Goal: Navigation & Orientation: Understand site structure

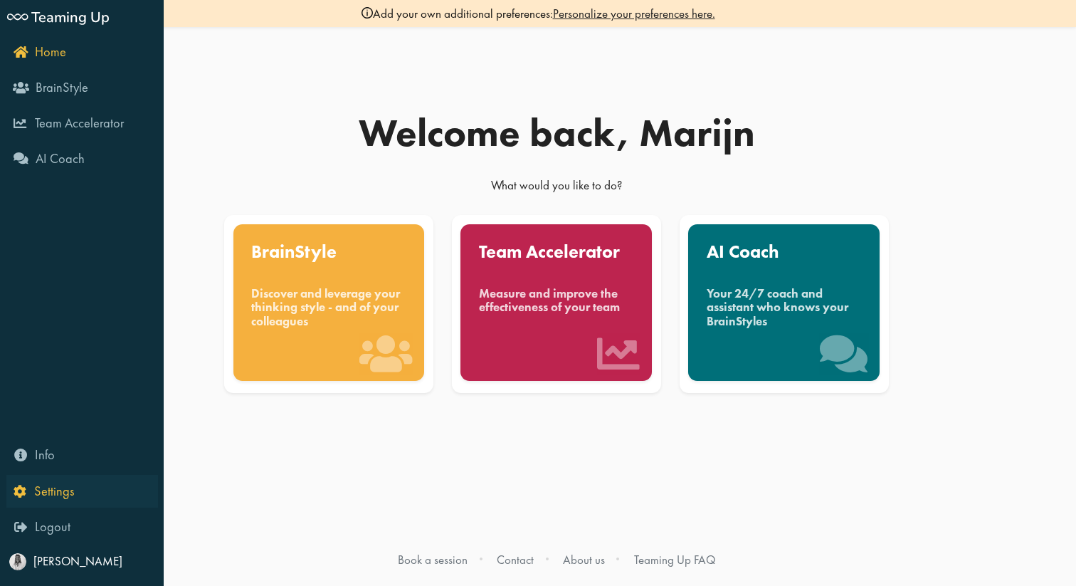
click at [21, 488] on icon "Settings" at bounding box center [44, 491] width 61 height 14
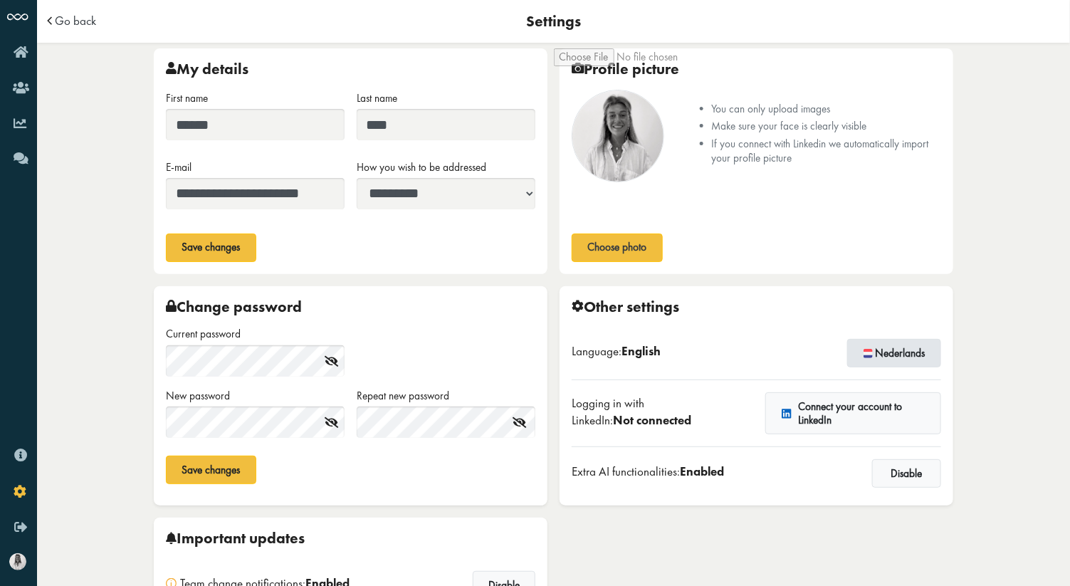
click at [910, 352] on button "Nederlands" at bounding box center [894, 353] width 94 height 28
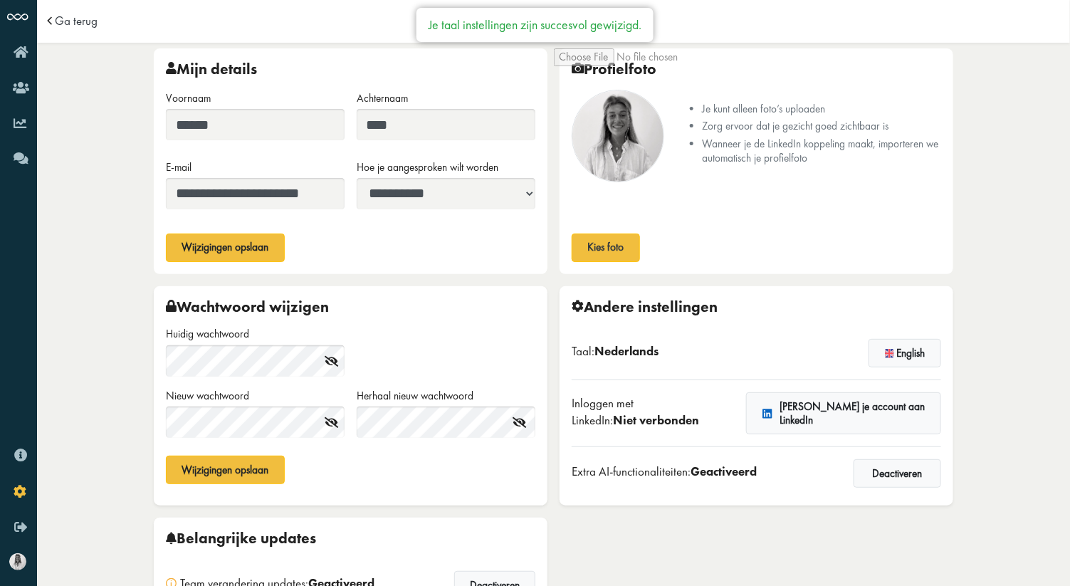
click at [23, 56] on icon "Home" at bounding box center [40, 52] width 53 height 14
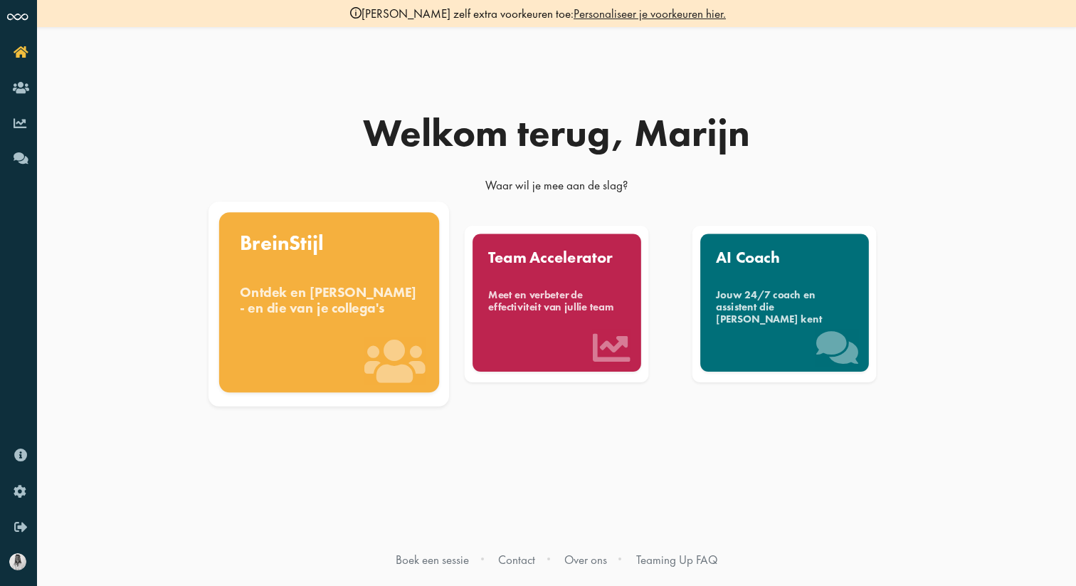
click at [296, 315] on div "Ontdek en [PERSON_NAME] - en die van je collega's" at bounding box center [329, 299] width 179 height 31
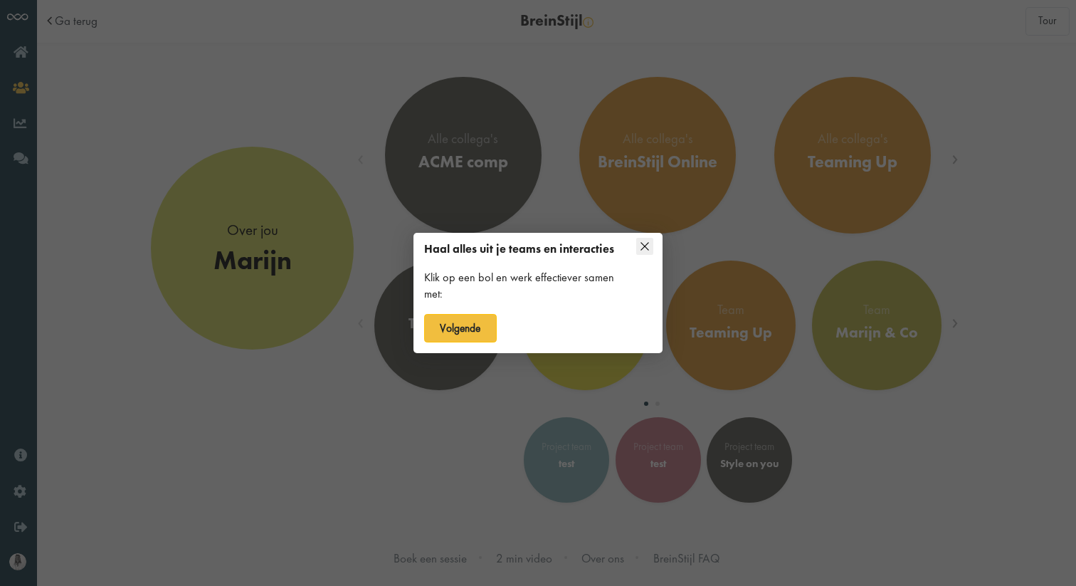
click at [644, 245] on icon at bounding box center [645, 246] width 8 height 8
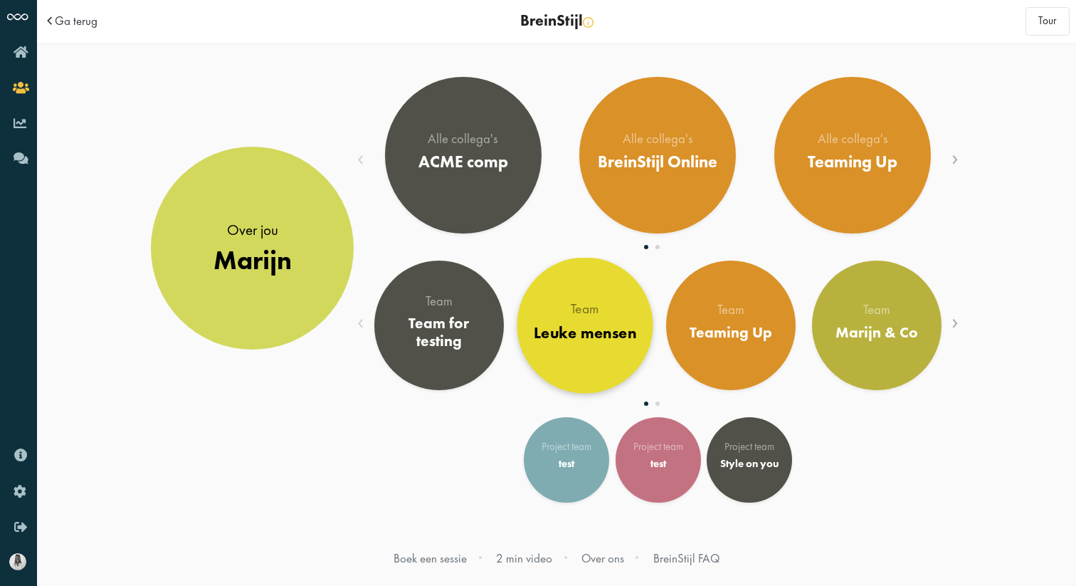
click at [599, 318] on div "Team Leuke mensen" at bounding box center [584, 326] width 103 height 46
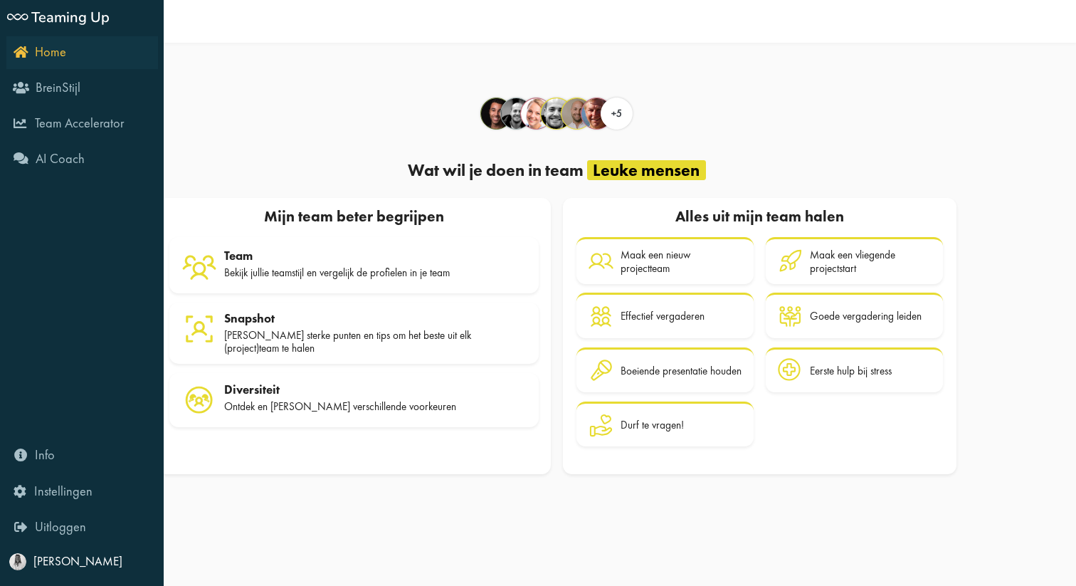
click at [16, 48] on icon "Home" at bounding box center [40, 52] width 53 height 14
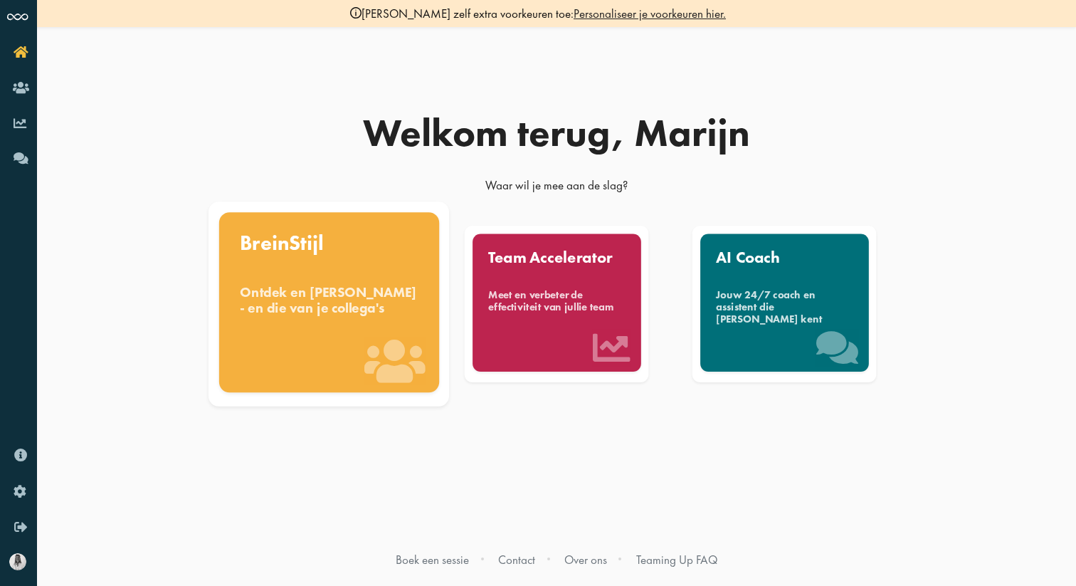
click at [364, 278] on div "BreinStijl Ontdek en [PERSON_NAME] - en die van je collega's" at bounding box center [329, 302] width 220 height 180
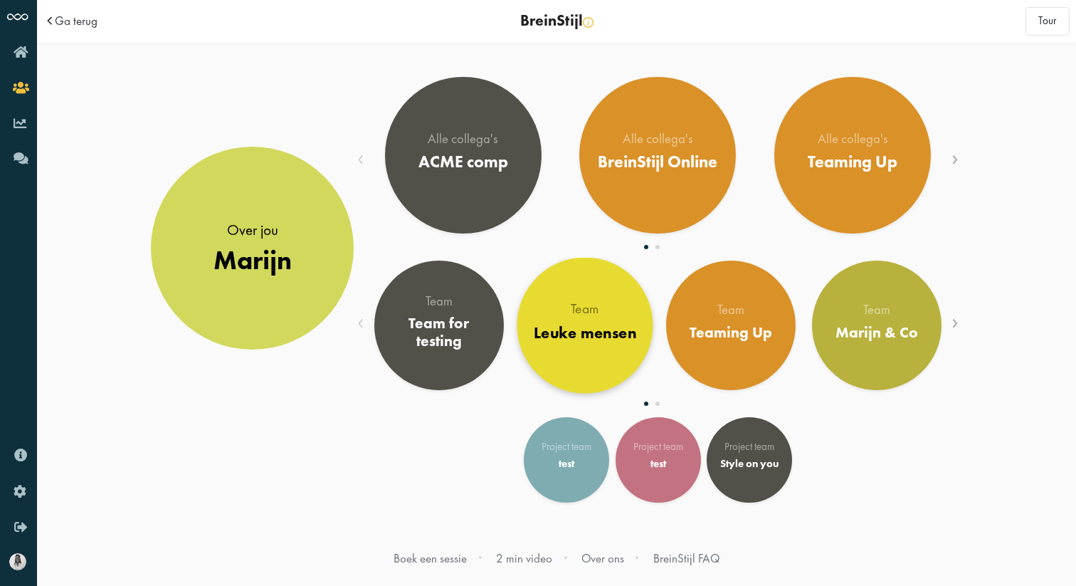
click at [562, 305] on div "Team" at bounding box center [584, 310] width 103 height 14
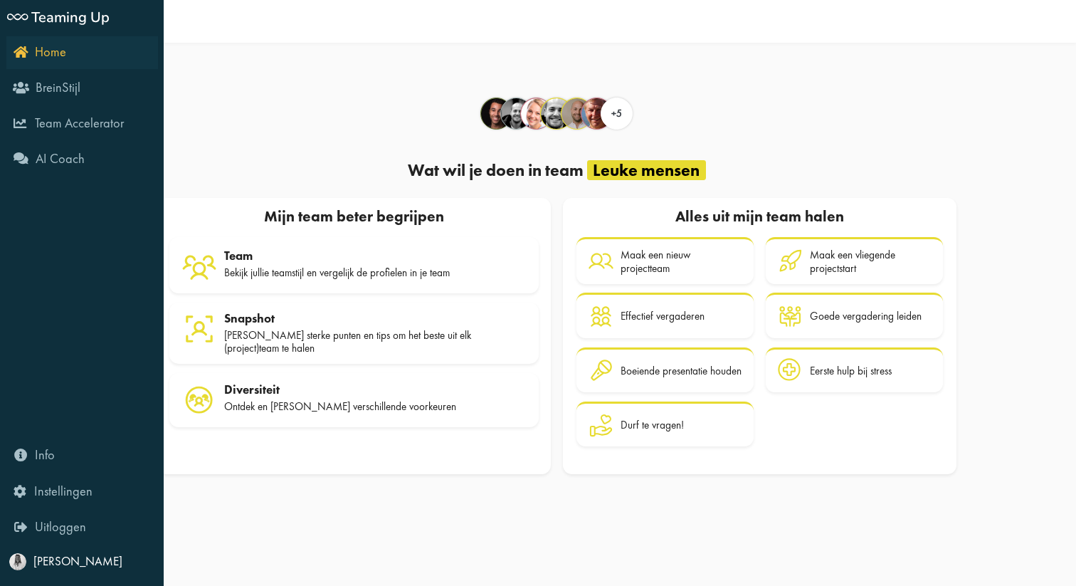
click at [23, 53] on icon "Home" at bounding box center [40, 52] width 53 height 14
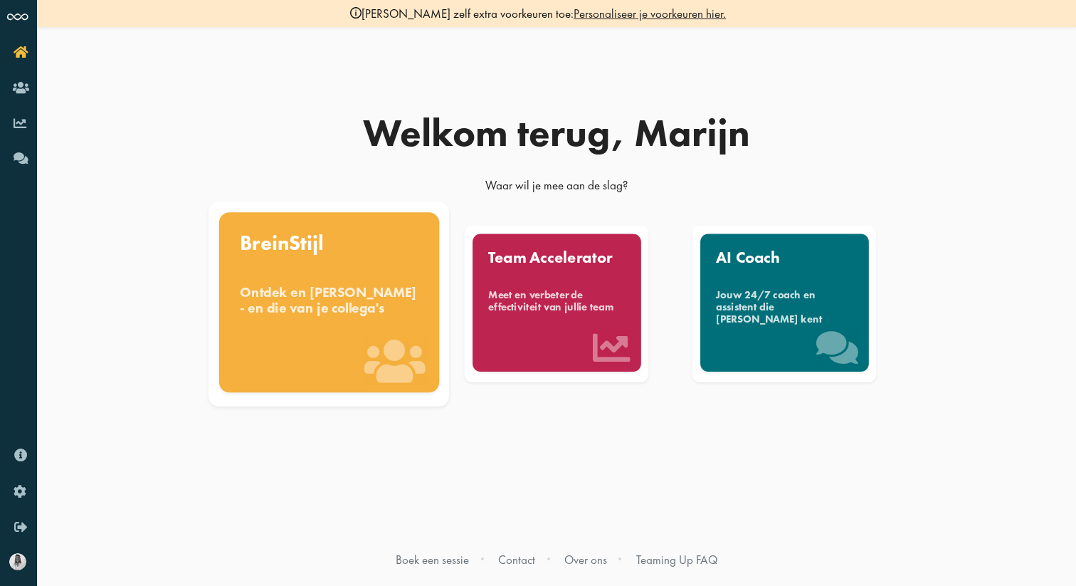
click at [322, 226] on div "BreinStijl Ontdek en [PERSON_NAME] - en die van je collega's" at bounding box center [329, 302] width 220 height 180
